Goal: Task Accomplishment & Management: Complete application form

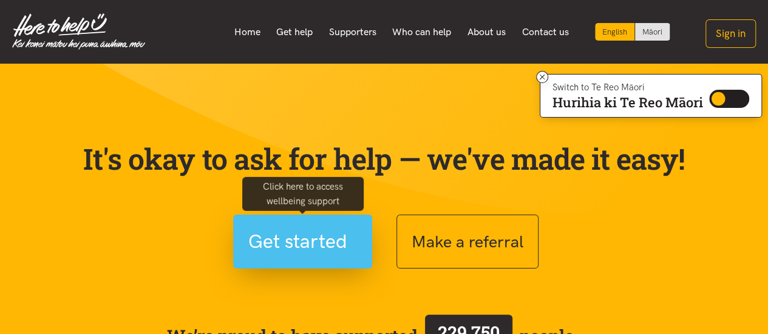
click at [306, 238] on span "Get started" at bounding box center [297, 241] width 99 height 31
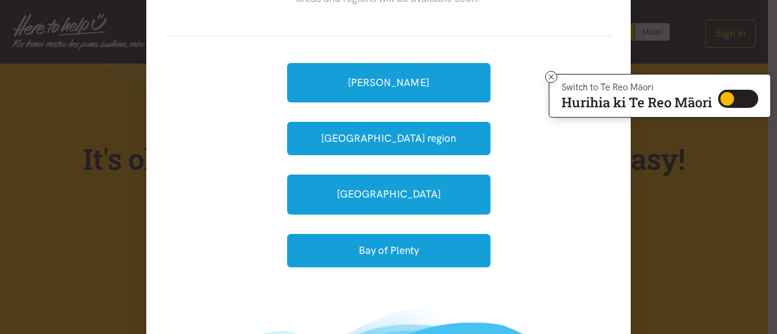
scroll to position [182, 0]
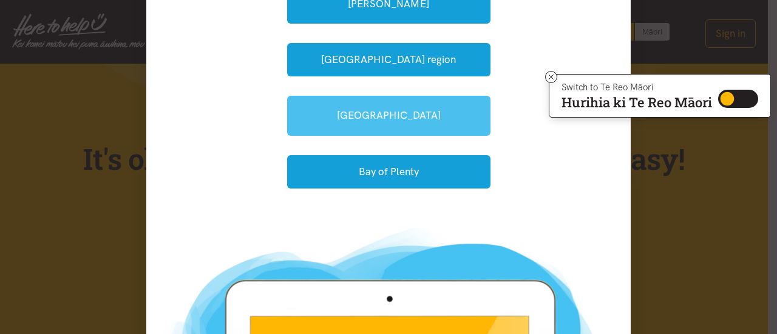
click at [415, 107] on link "[GEOGRAPHIC_DATA]" at bounding box center [388, 115] width 203 height 39
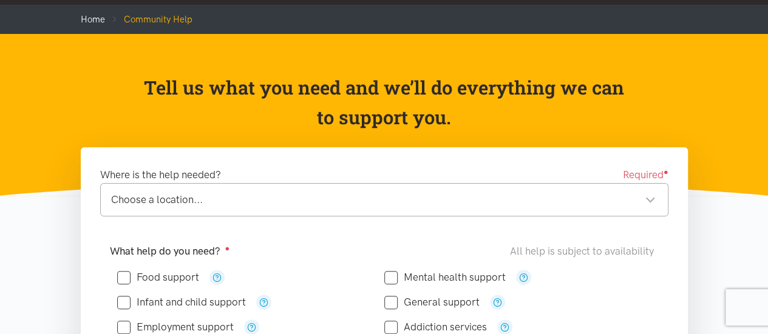
scroll to position [182, 0]
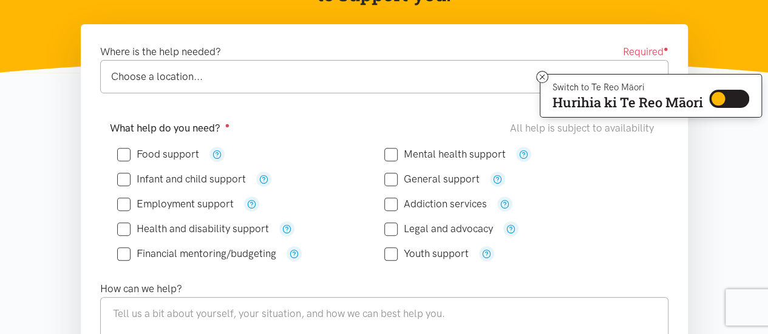
click at [129, 149] on input "Food support" at bounding box center [158, 154] width 82 height 10
checkbox input "true"
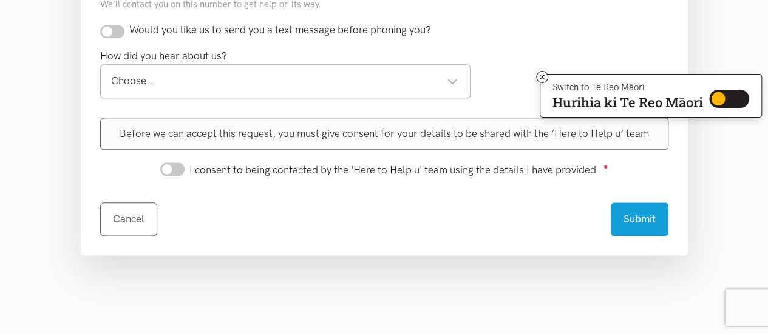
scroll to position [667, 0]
